Goal: Information Seeking & Learning: Learn about a topic

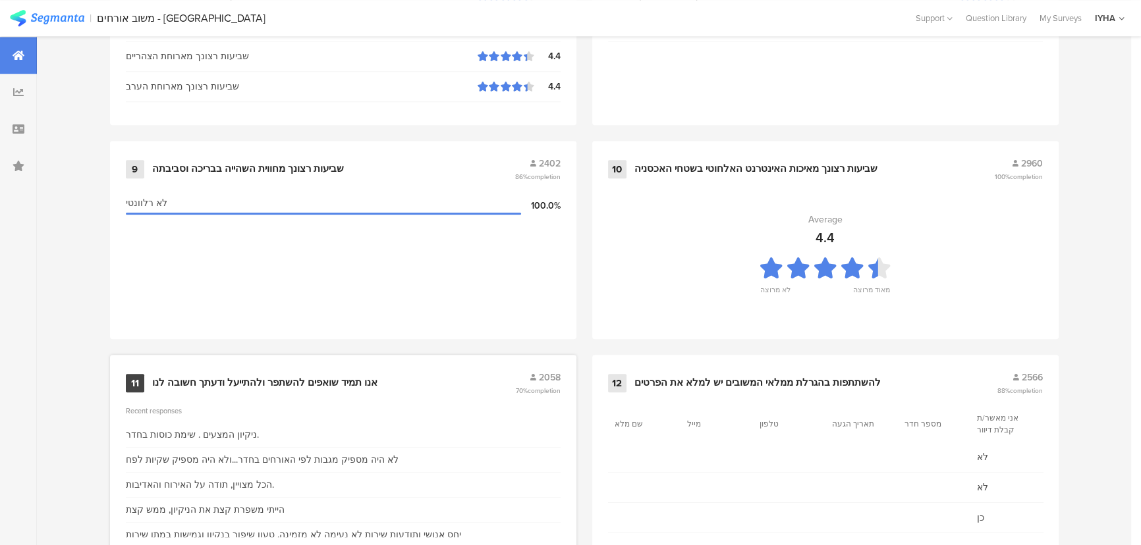
scroll to position [1384, 0]
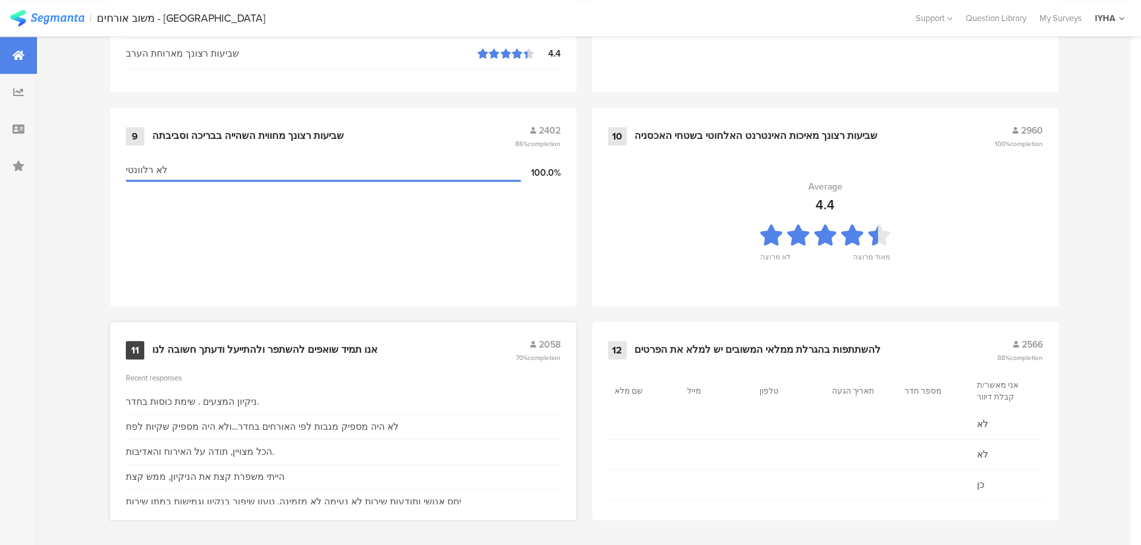
click at [319, 348] on div "אנו תמיד שואפים להשתפר ולהתייעל ודעתך חשובה לנו" at bounding box center [264, 350] width 225 height 13
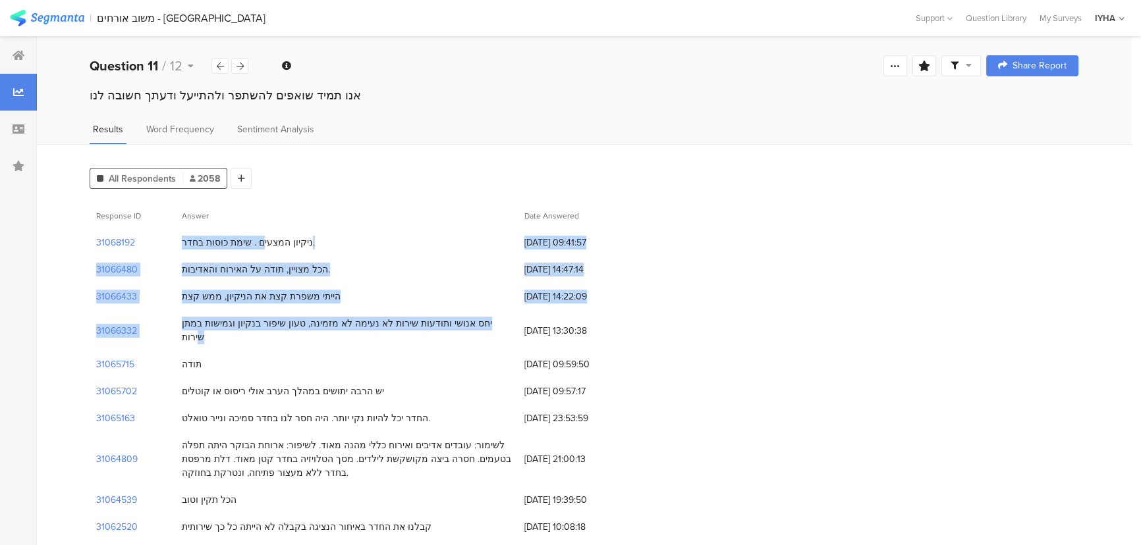
drag, startPoint x: 281, startPoint y: 244, endPoint x: 219, endPoint y: 325, distance: 102.3
click at [219, 324] on div "יחס אנושי ותודעות שירות לא נעימה לא מזמינה, טעון שיפור בנקיון וגמישות במתן שירות" at bounding box center [346, 331] width 329 height 28
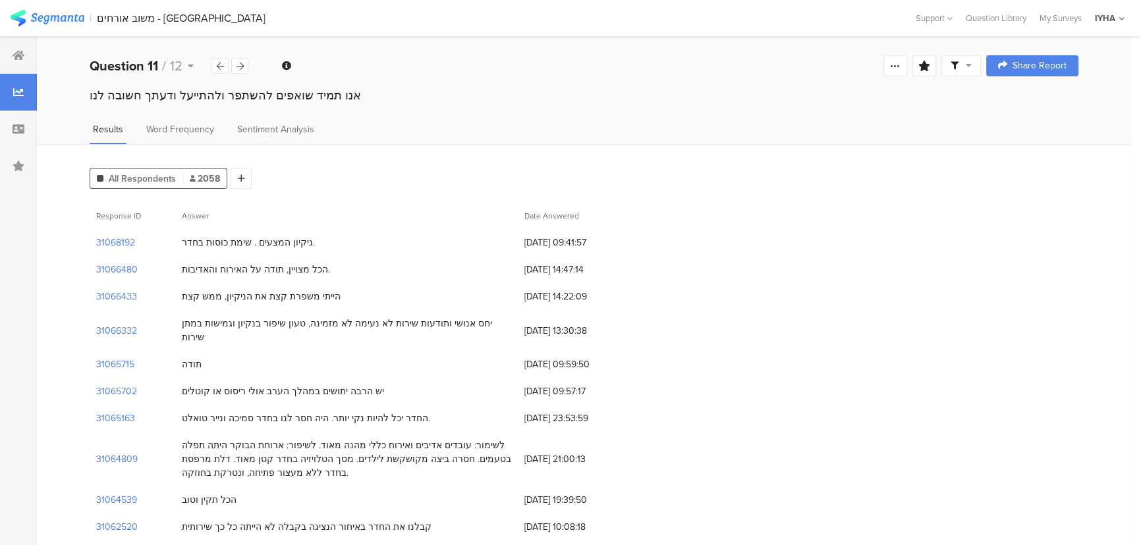
drag, startPoint x: 290, startPoint y: 293, endPoint x: 347, endPoint y: 349, distance: 79.6
